Goal: Information Seeking & Learning: Check status

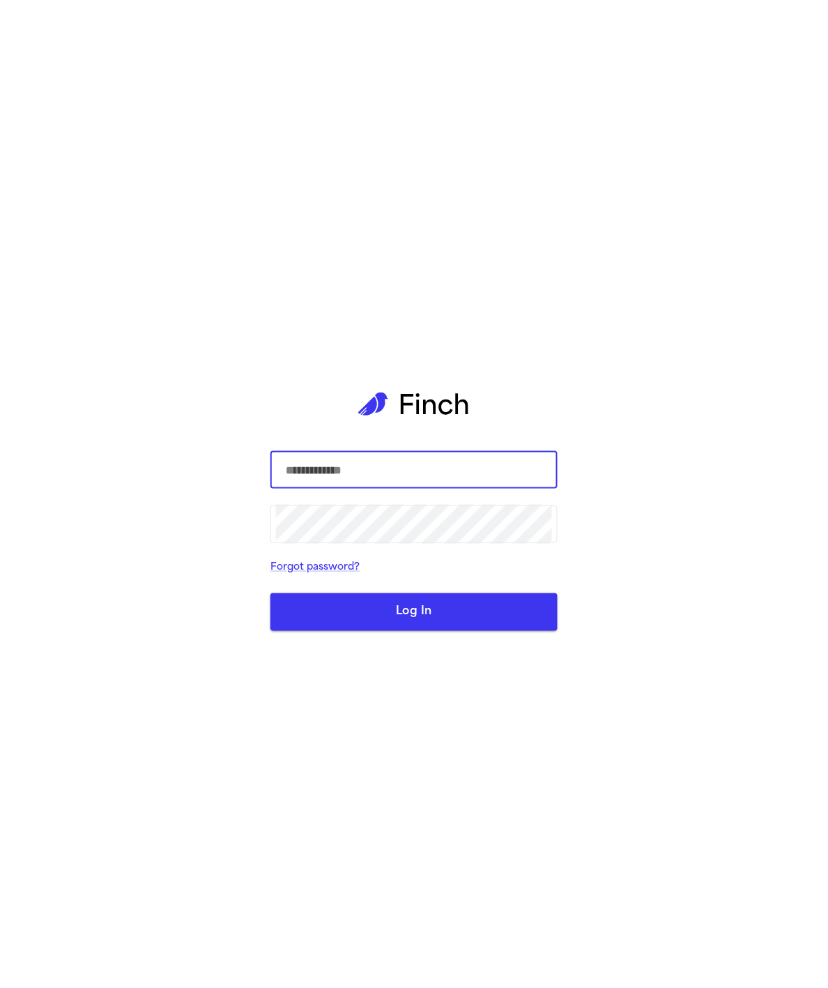
click at [0, 987] on com-1password-button at bounding box center [0, 988] width 0 height 0
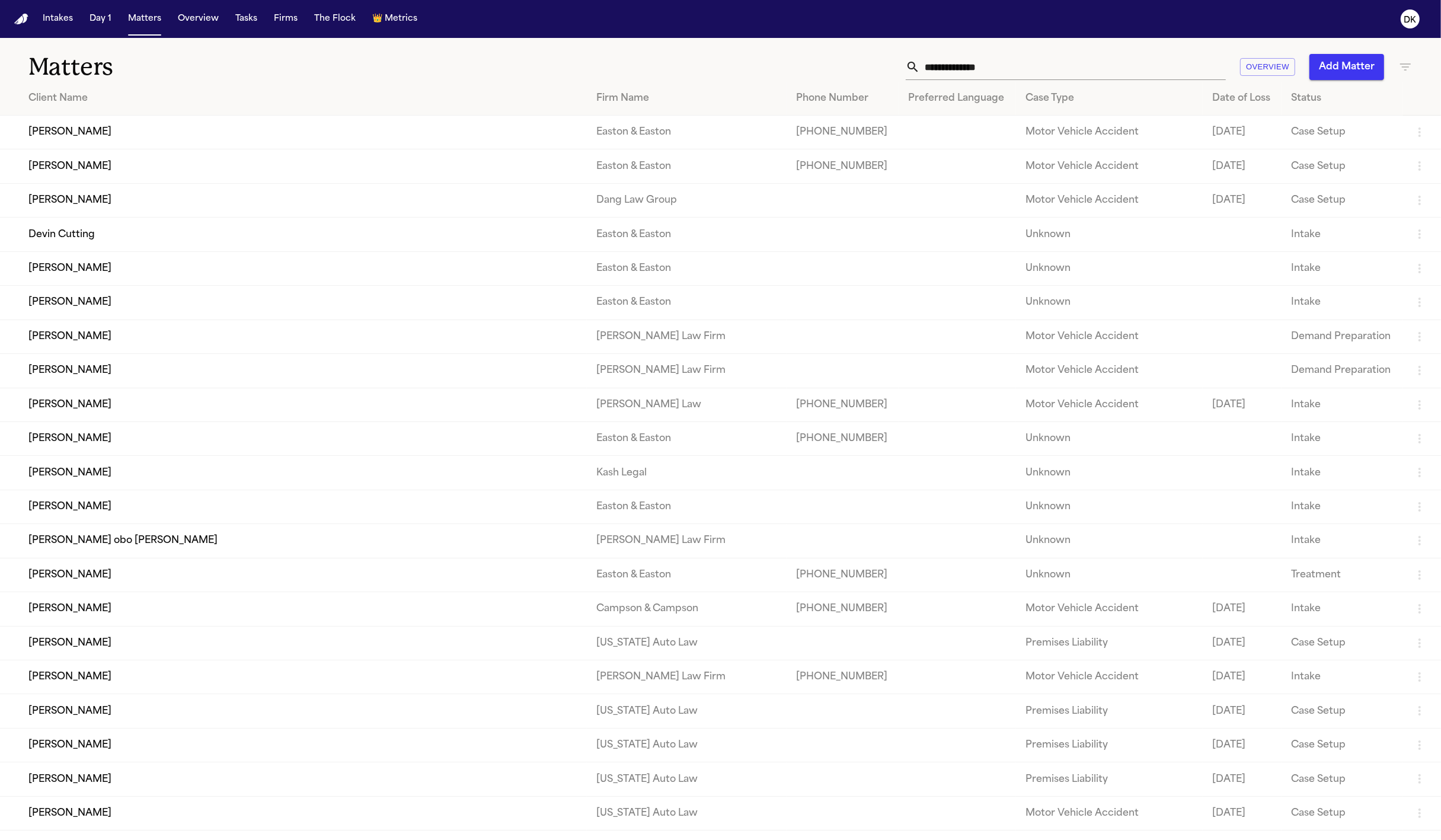
click at [211, 252] on td "Devin Cutting" at bounding box center [293, 235] width 587 height 34
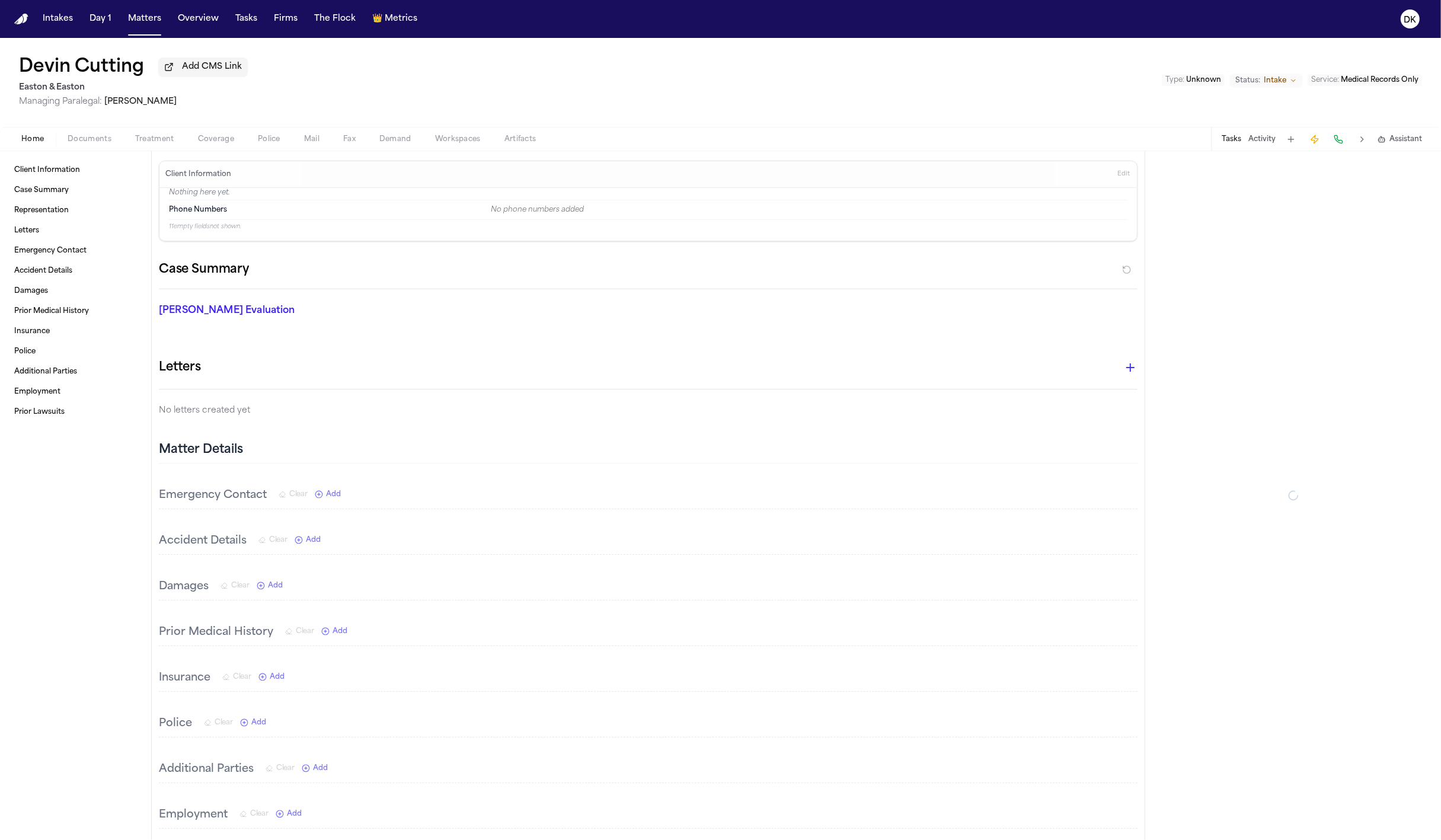
click at [704, 129] on div "Tasks Activity Assistant" at bounding box center [1320, 139] width 220 height 23
click at [704, 136] on div "Tasks Activity Assistant" at bounding box center [1320, 139] width 220 height 23
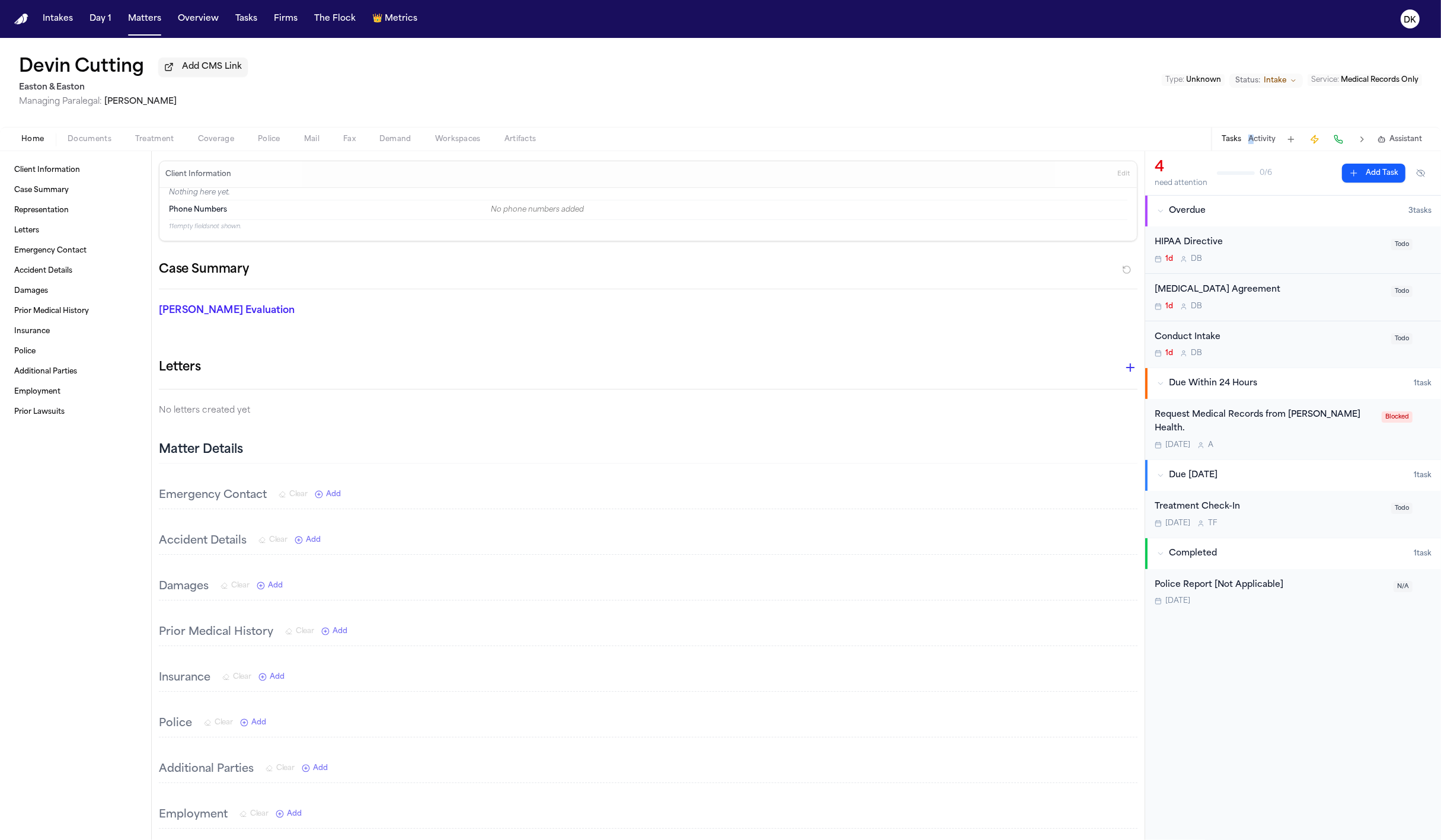
click at [704, 141] on button "Activity" at bounding box center [1262, 139] width 27 height 9
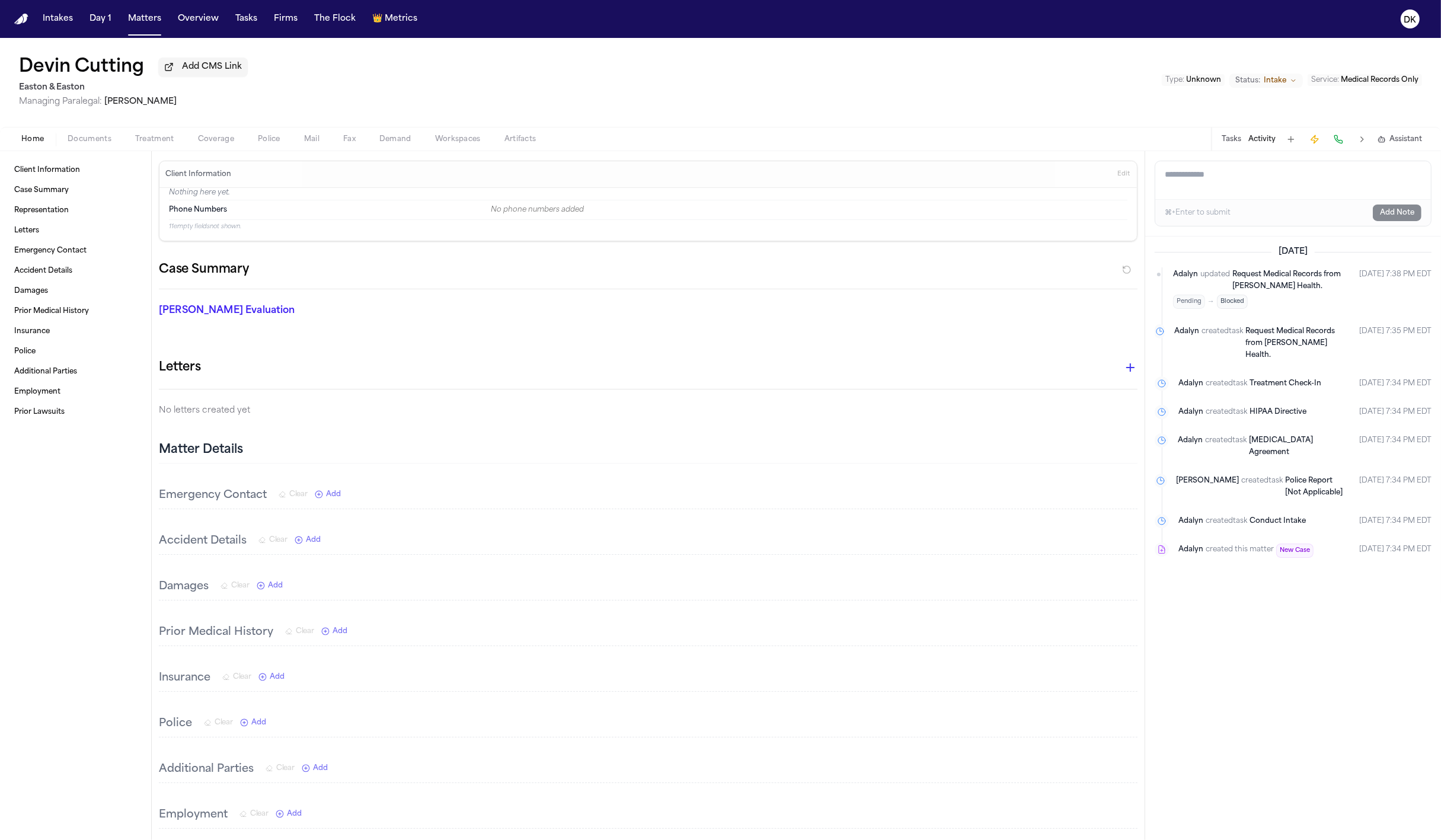
click at [116, 33] on nav "Intakes Day 1 Matters Overview Tasks Firms The Flock 👑 Metrics DK" at bounding box center [720, 19] width 1441 height 38
click at [132, 22] on button "Matters" at bounding box center [145, 19] width 43 height 21
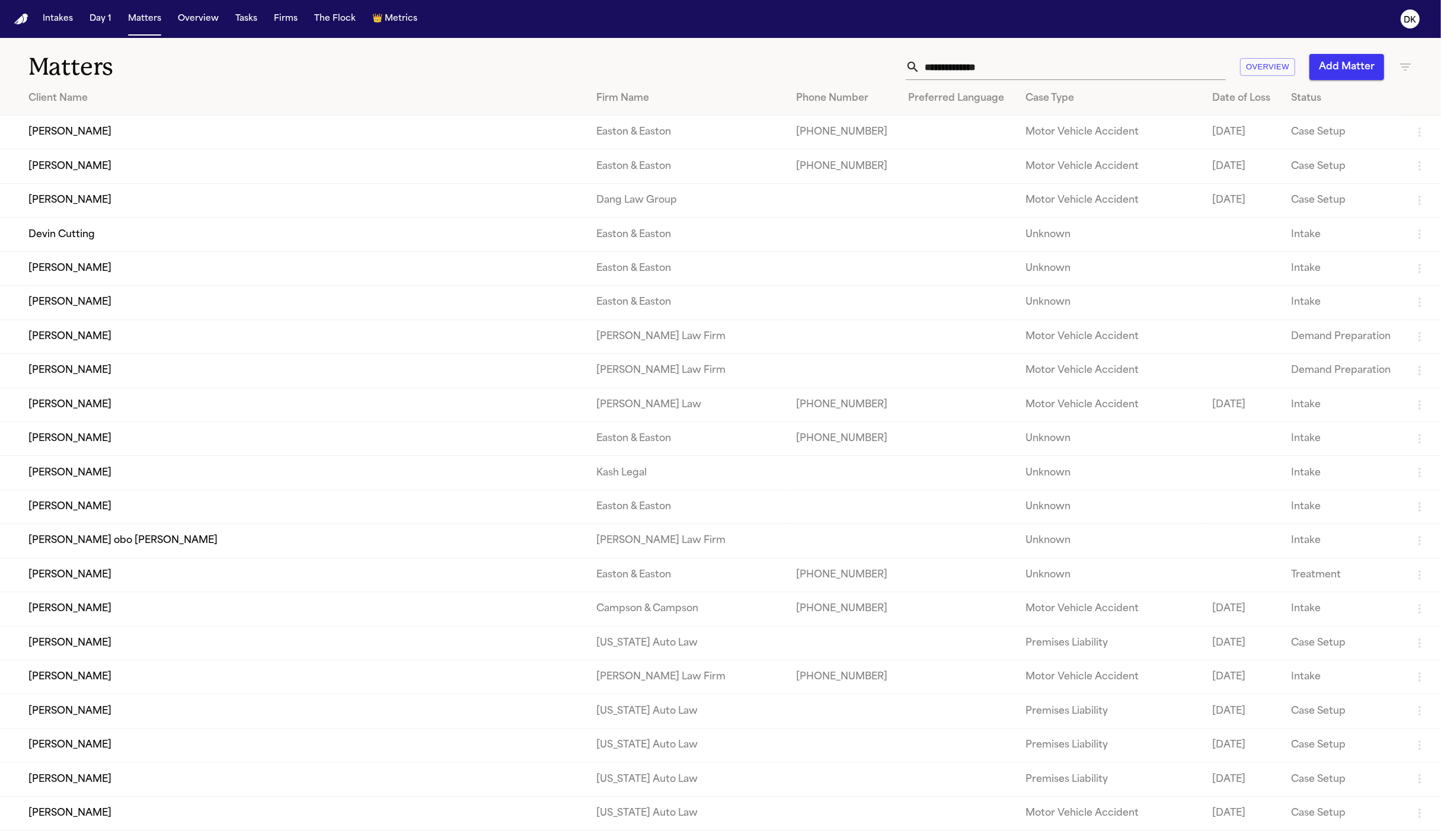
click at [187, 422] on td "[PERSON_NAME]" at bounding box center [293, 405] width 587 height 34
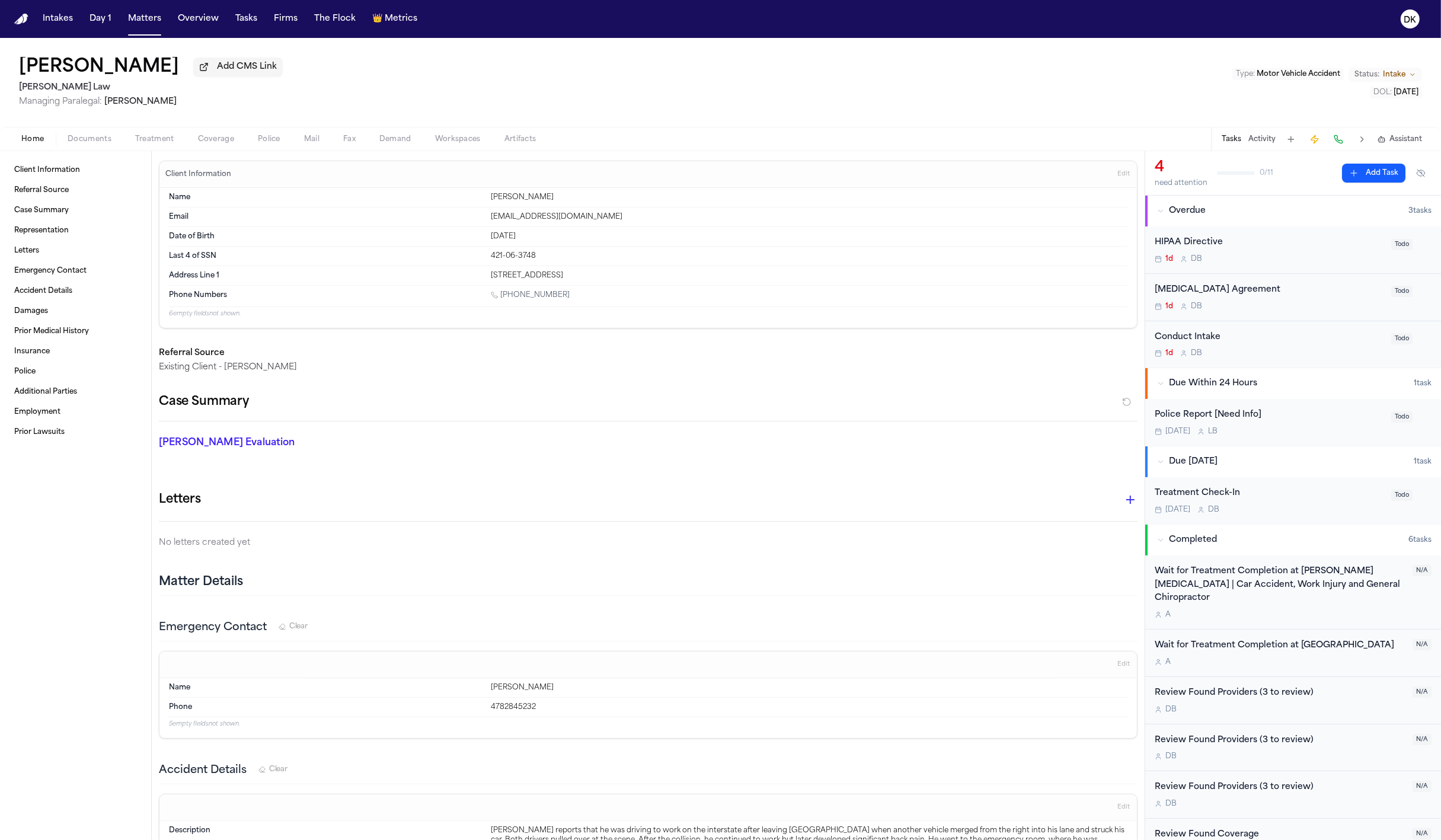
click at [704, 144] on button "Activity" at bounding box center [1262, 139] width 27 height 9
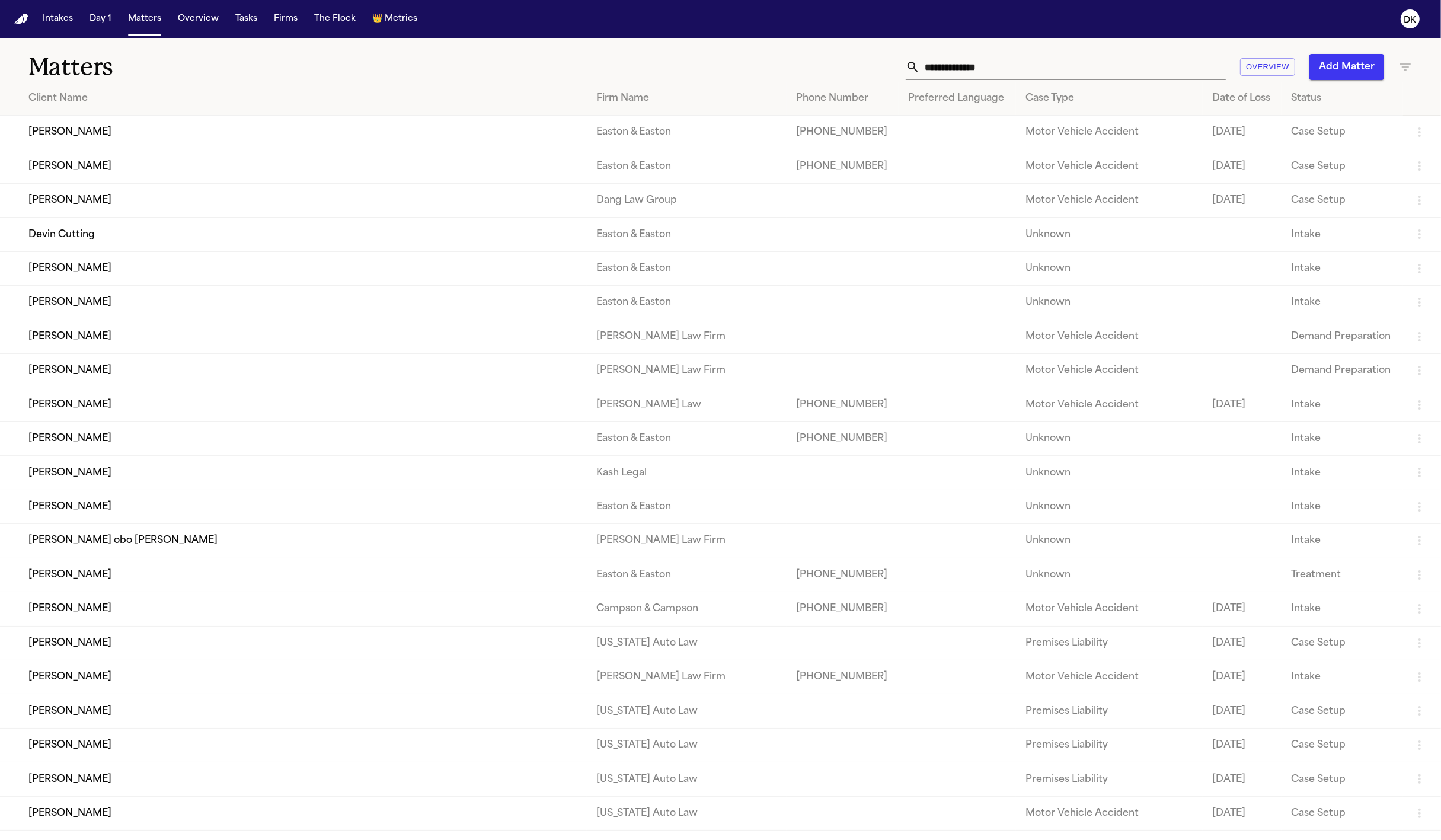
click at [704, 52] on div "Matters Overview Add Matter" at bounding box center [720, 60] width 1441 height 44
click at [704, 66] on input "text" at bounding box center [1073, 66] width 306 height 26
click at [43, 155] on td "[PERSON_NAME]" at bounding box center [293, 167] width 587 height 34
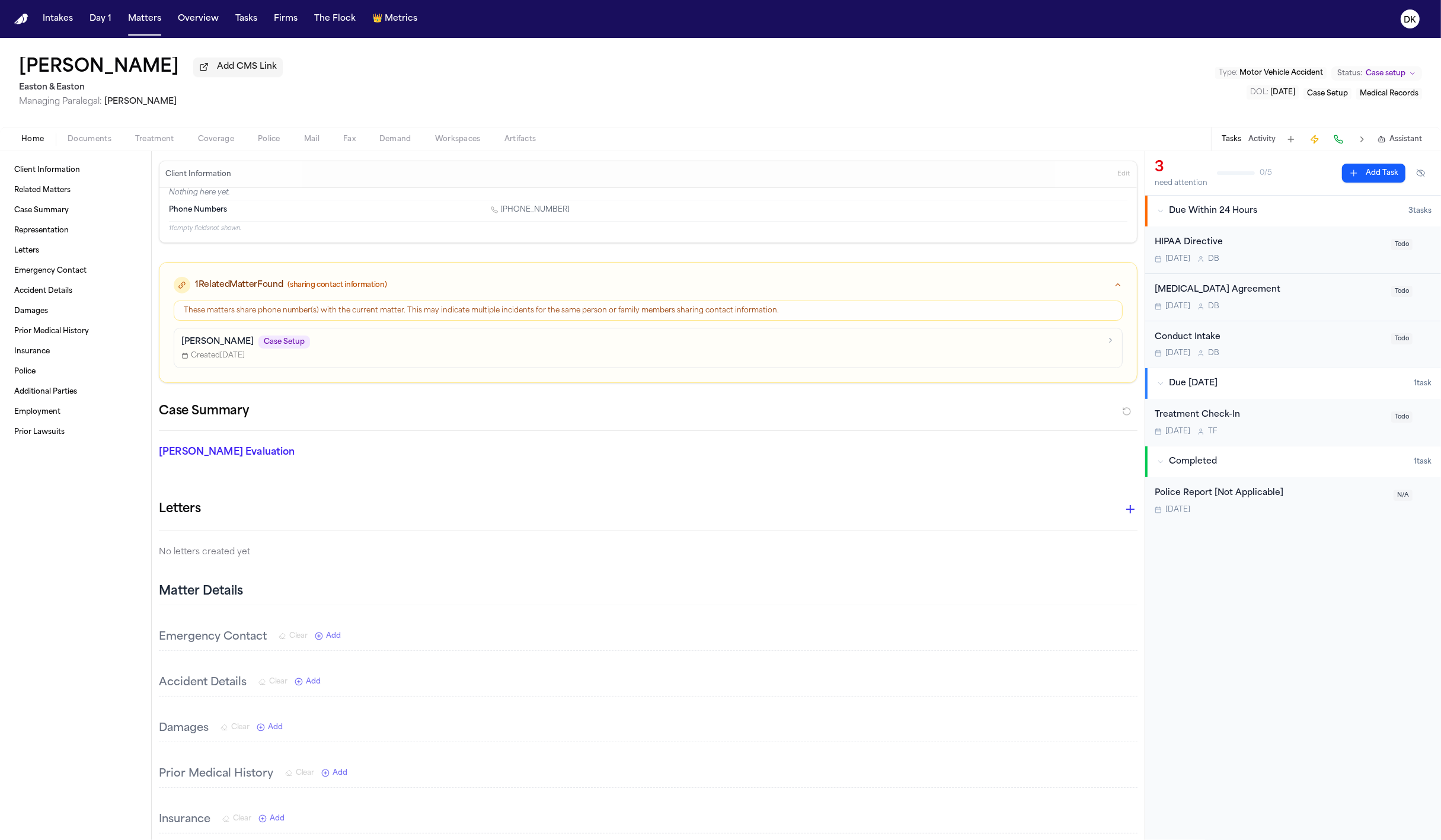
click at [704, 143] on button "Activity" at bounding box center [1262, 139] width 27 height 9
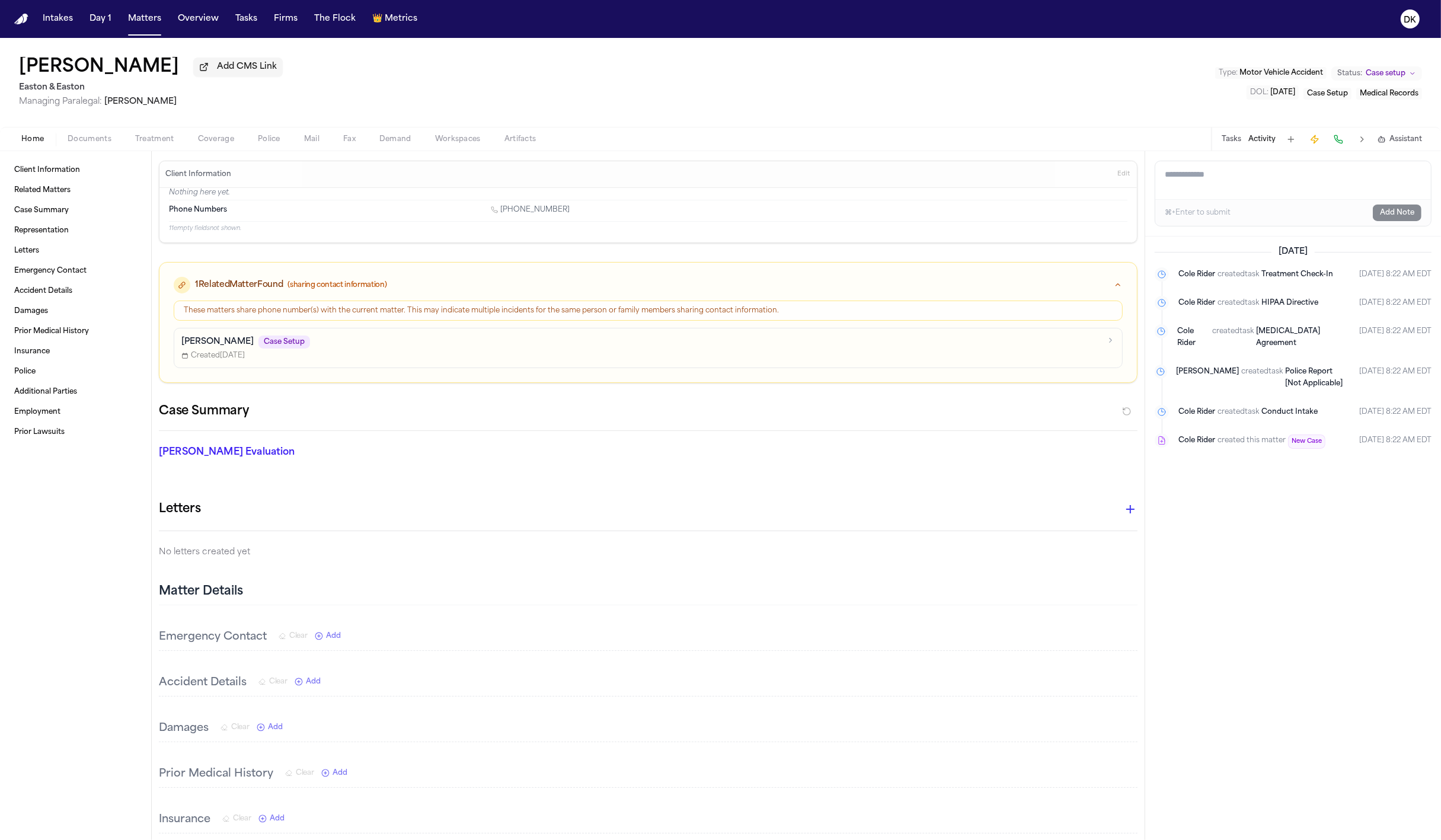
drag, startPoint x: 1268, startPoint y: 189, endPoint x: 1274, endPoint y: 187, distance: 6.3
click at [704, 189] on textarea "Add a note to this matter" at bounding box center [1293, 180] width 275 height 38
type textarea "*"
type textarea "**"
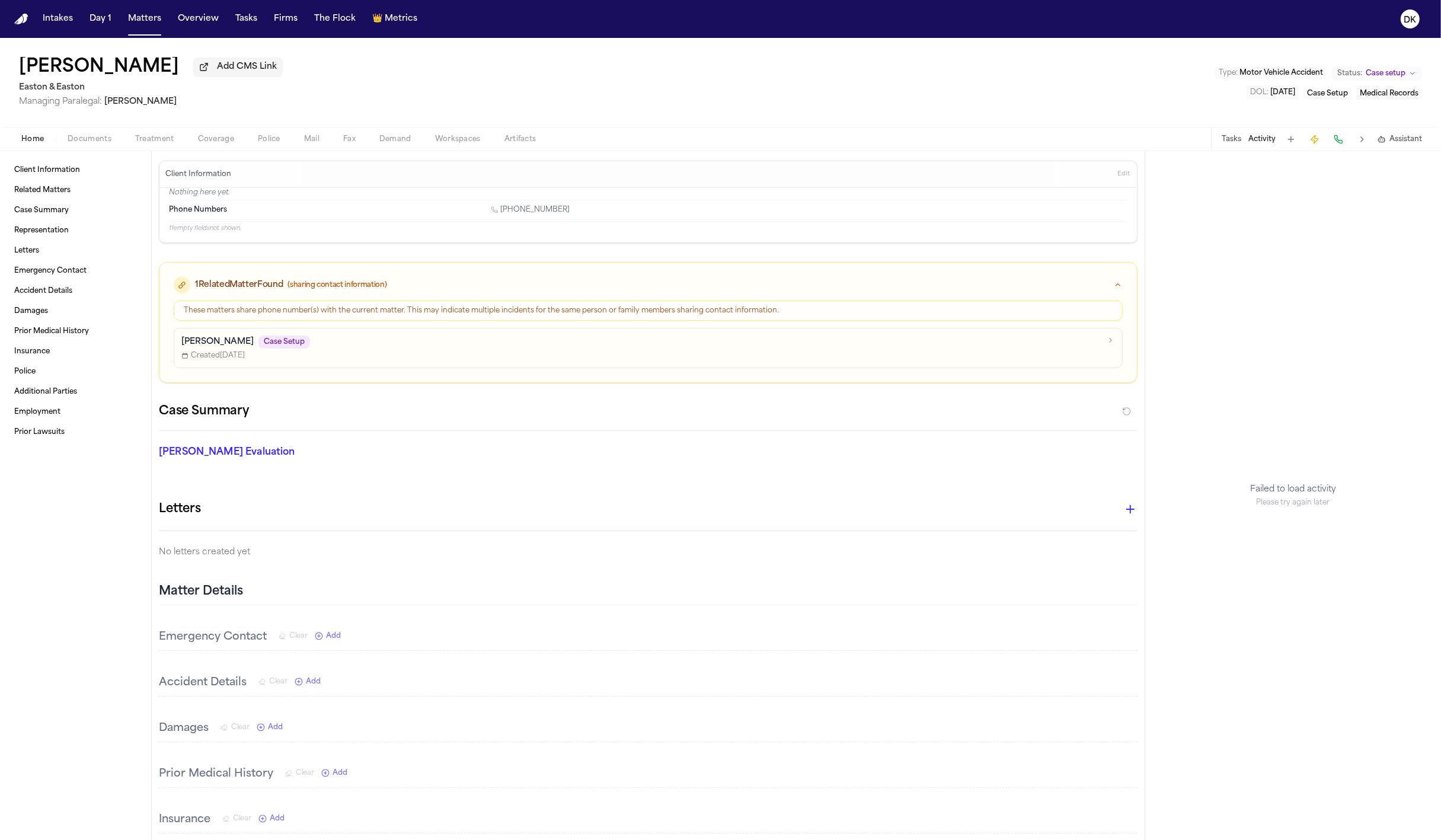
click at [121, 32] on nav "Intakes Day 1 Matters Overview Tasks Firms The Flock 👑 Metrics DK" at bounding box center [720, 19] width 1441 height 38
click at [128, 26] on button "Matters" at bounding box center [145, 19] width 43 height 21
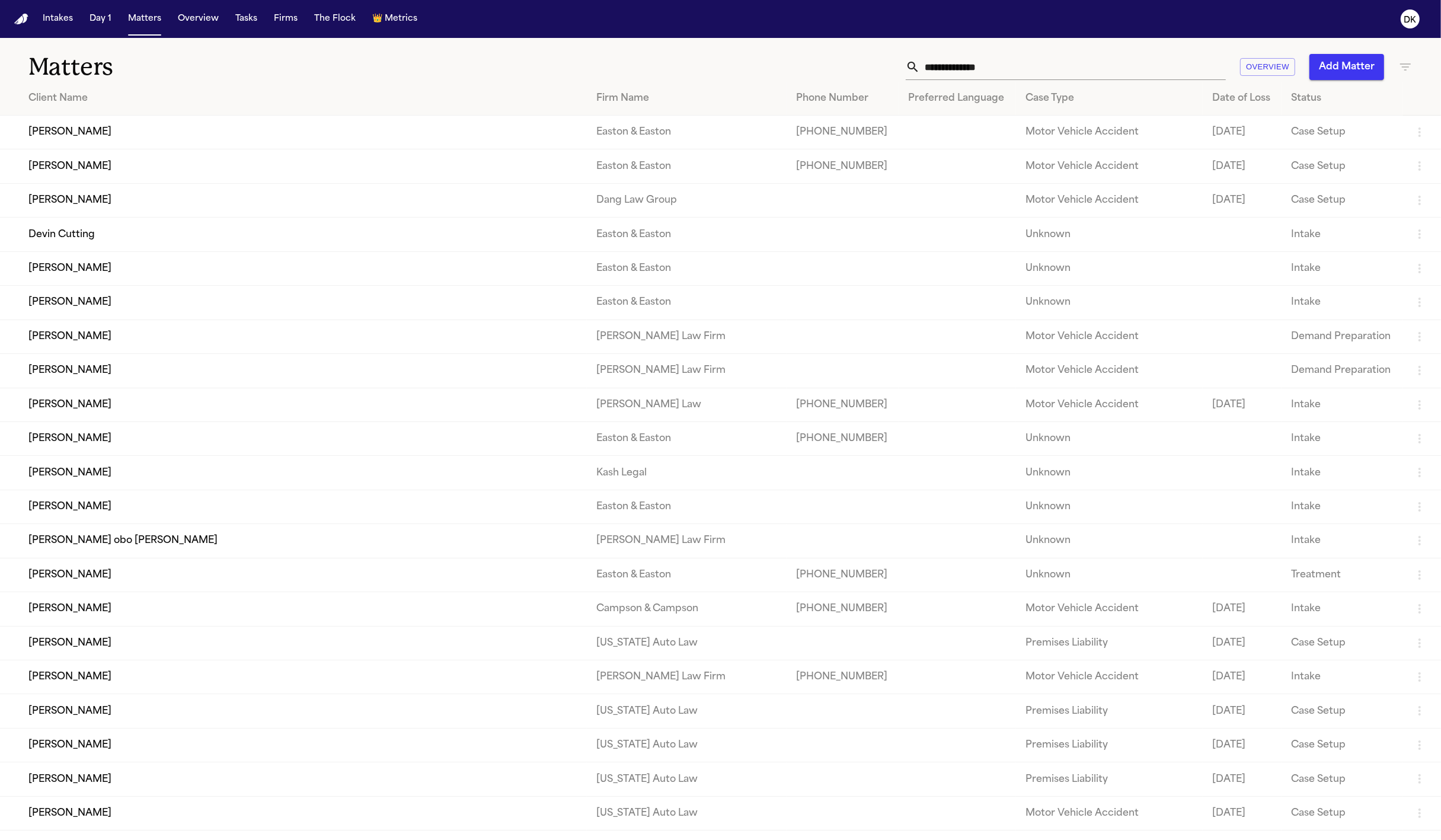
click at [704, 83] on th "Case Type" at bounding box center [1109, 99] width 187 height 34
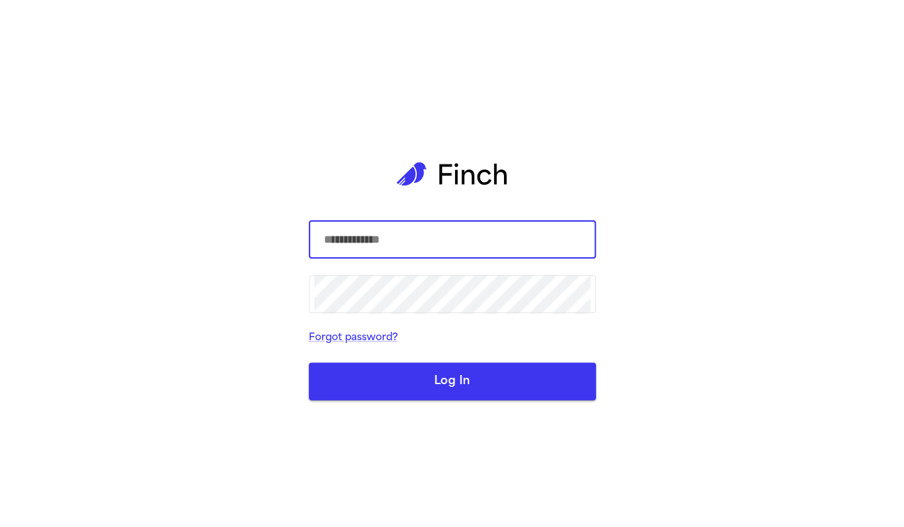
click at [348, 114] on div "​ ​ Forgot password? Log In" at bounding box center [452, 263] width 287 height 527
